Goal: Understand process/instructions: Learn how to perform a task or action

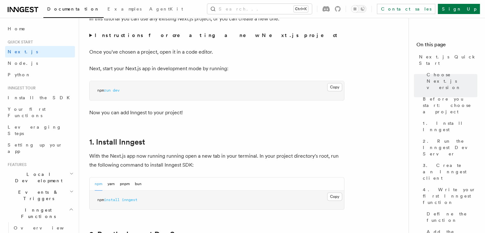
scroll to position [244, 0]
click at [331, 89] on button "Copy Copied" at bounding box center [334, 87] width 15 height 8
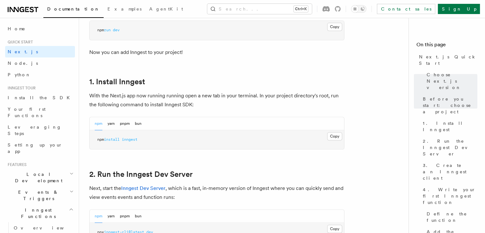
scroll to position [308, 0]
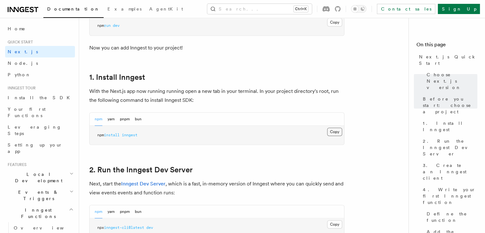
click at [339, 131] on button "Copy Copied" at bounding box center [334, 131] width 15 height 8
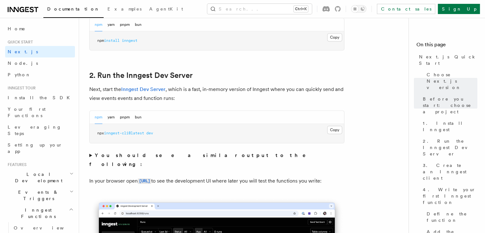
scroll to position [405, 0]
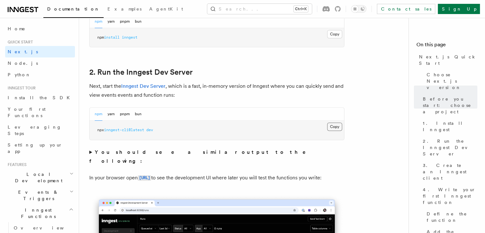
click at [333, 128] on button "Copy Copied" at bounding box center [334, 126] width 15 height 8
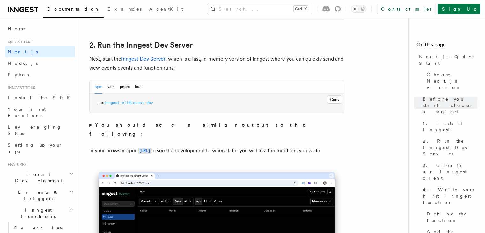
scroll to position [430, 0]
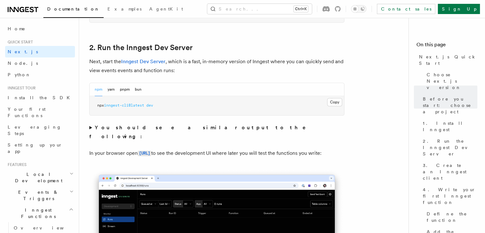
click at [338, 105] on button "Copy Copied" at bounding box center [334, 102] width 15 height 8
click at [333, 101] on button "Copy Copied" at bounding box center [334, 102] width 15 height 8
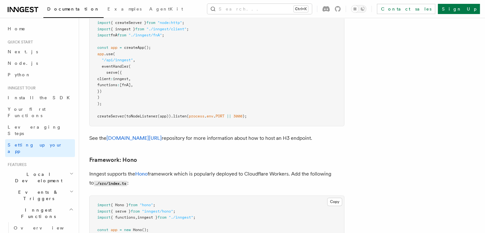
scroll to position [3239, 0]
